Goal: Task Accomplishment & Management: Use online tool/utility

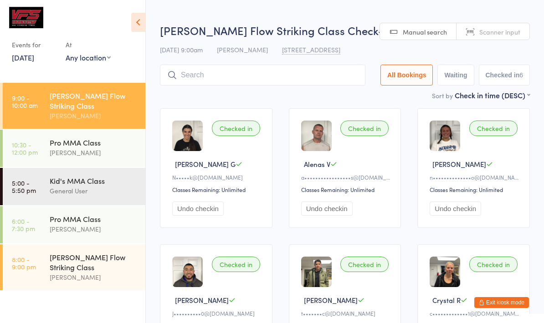
click at [95, 137] on div "Pro MMA Class" at bounding box center [94, 142] width 88 height 10
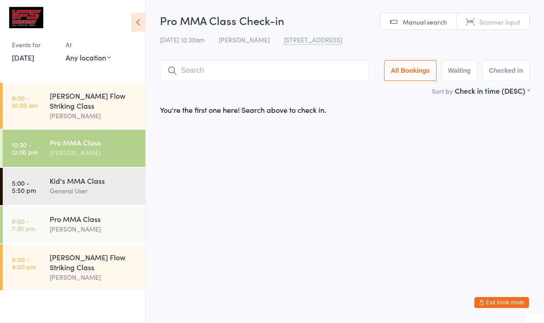
click at [298, 71] on input "search" at bounding box center [264, 70] width 209 height 21
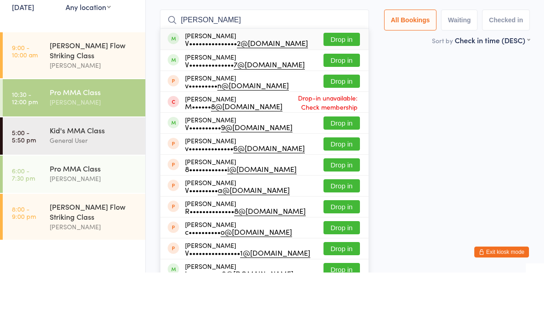
type input "[PERSON_NAME]"
click at [338, 83] on button "Drop in" at bounding box center [341, 89] width 36 height 13
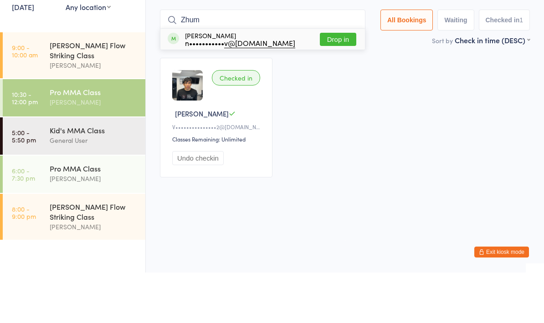
click at [340, 60] on input "Zhum" at bounding box center [262, 70] width 205 height 21
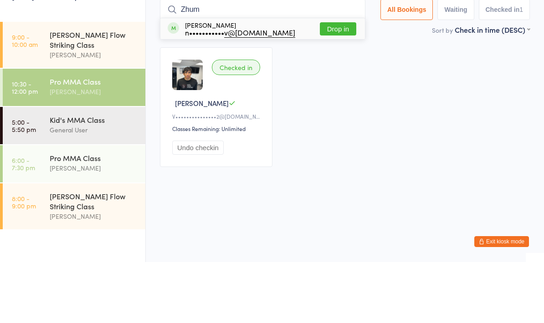
type input "Zhum"
click at [347, 83] on button "Drop in" at bounding box center [338, 89] width 36 height 13
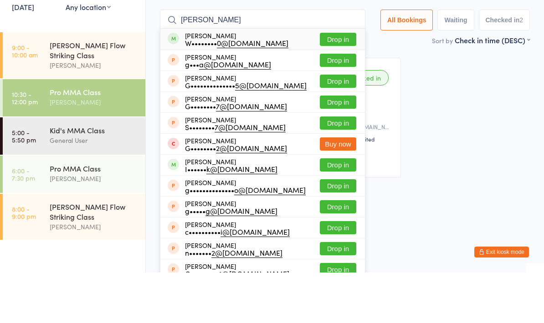
type input "[PERSON_NAME]"
click at [336, 83] on button "Drop in" at bounding box center [338, 89] width 36 height 13
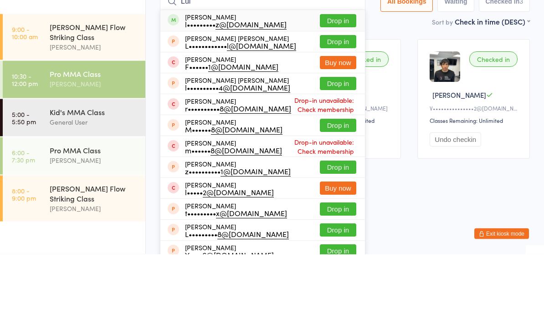
type input "Lui"
click at [332, 83] on button "Drop in" at bounding box center [338, 89] width 36 height 13
